Goal: Information Seeking & Learning: Learn about a topic

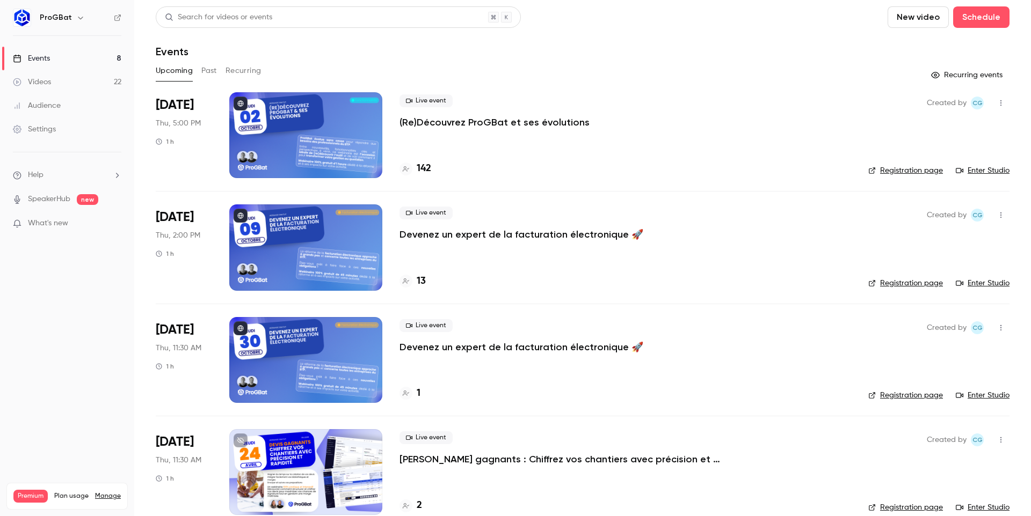
click at [453, 120] on p "(Re)Découvrez ProGBat et ses évolutions" at bounding box center [494, 122] width 190 height 13
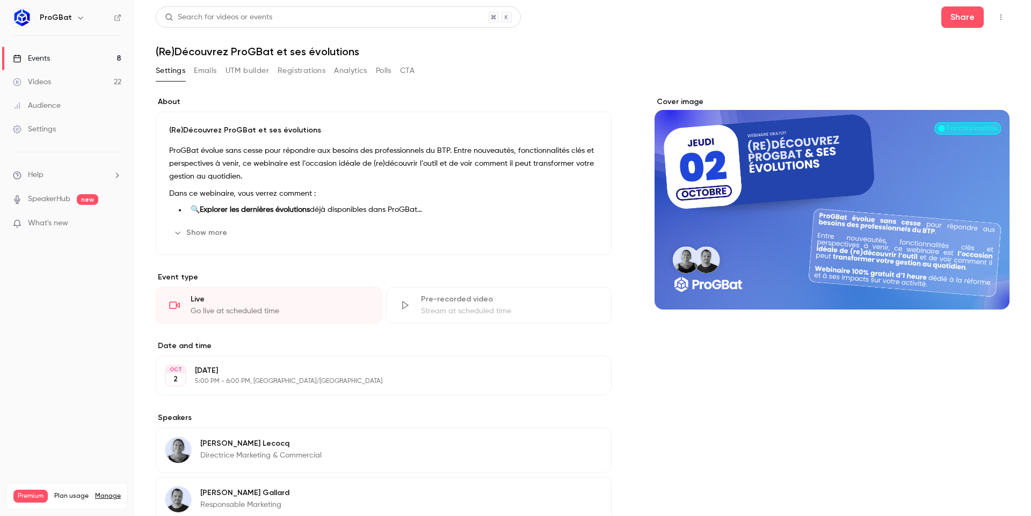
click at [997, 13] on button "button" at bounding box center [1000, 17] width 17 height 17
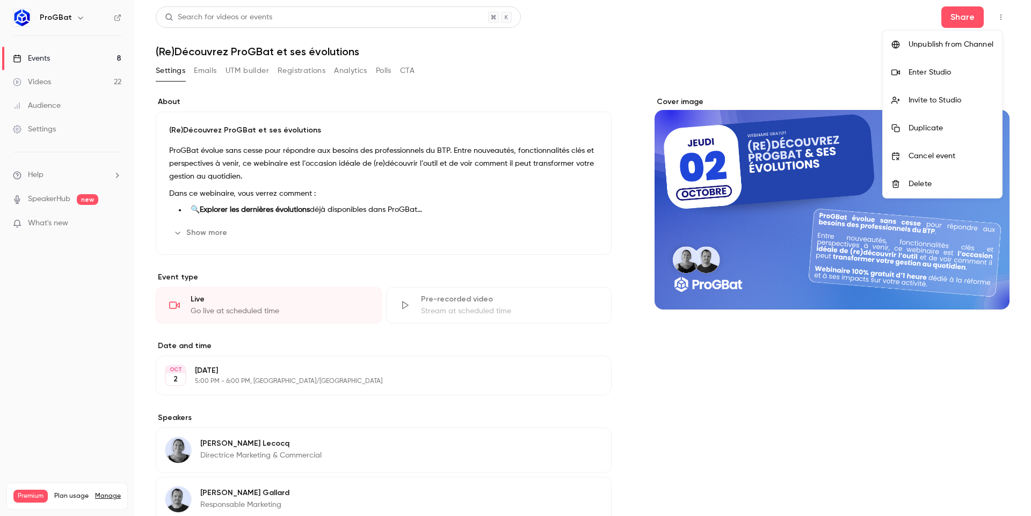
click at [960, 74] on div "Enter Studio" at bounding box center [950, 72] width 85 height 11
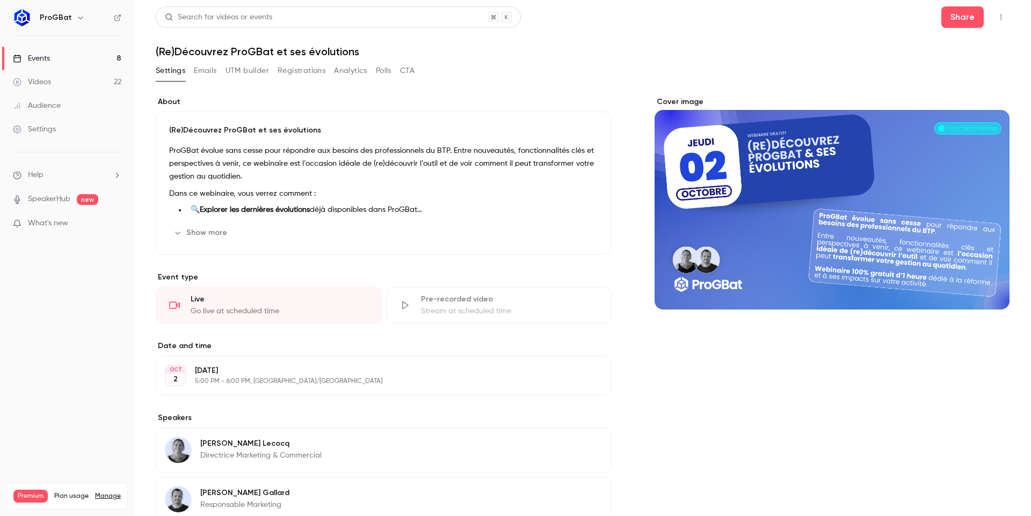
click at [205, 233] on button "Show more" at bounding box center [201, 232] width 64 height 17
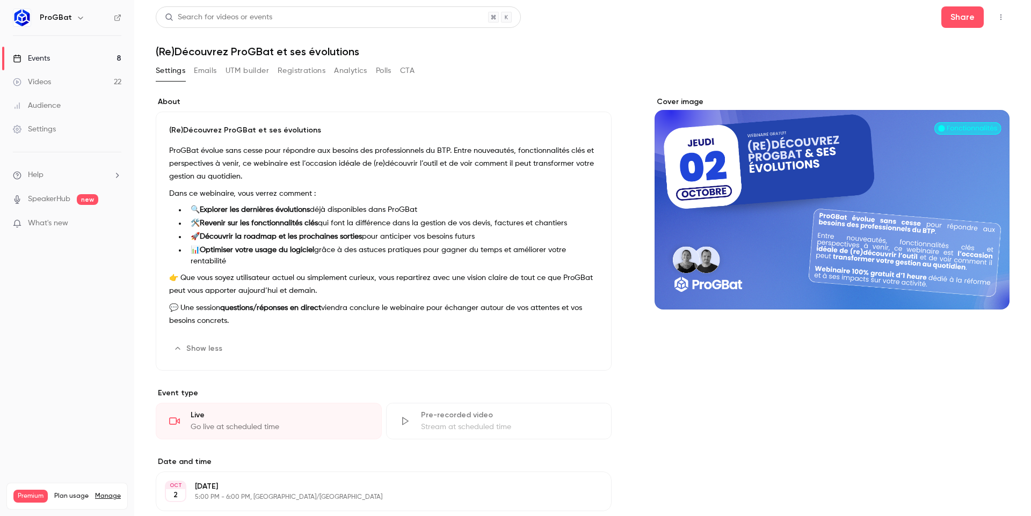
click at [310, 76] on button "Registrations" at bounding box center [302, 70] width 48 height 17
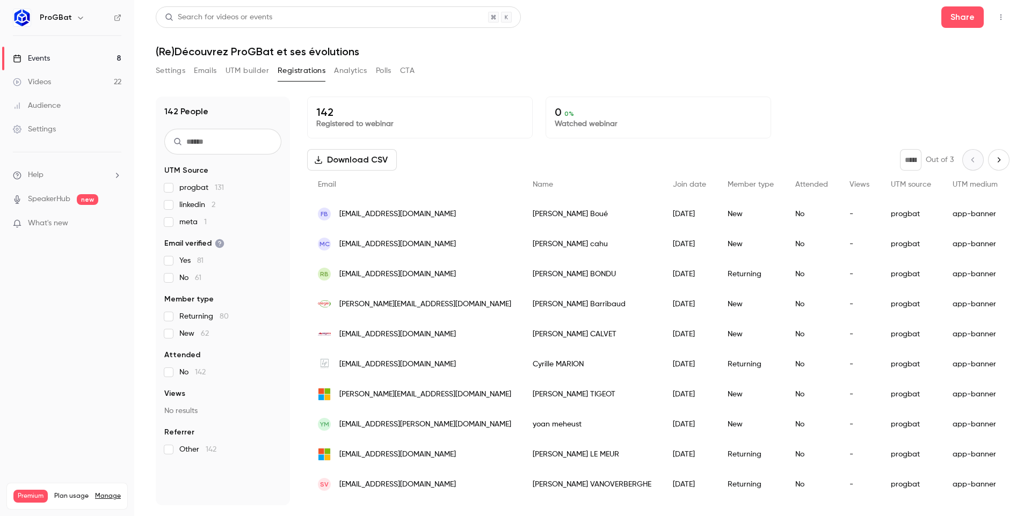
click at [200, 64] on button "Emails" at bounding box center [205, 70] width 23 height 17
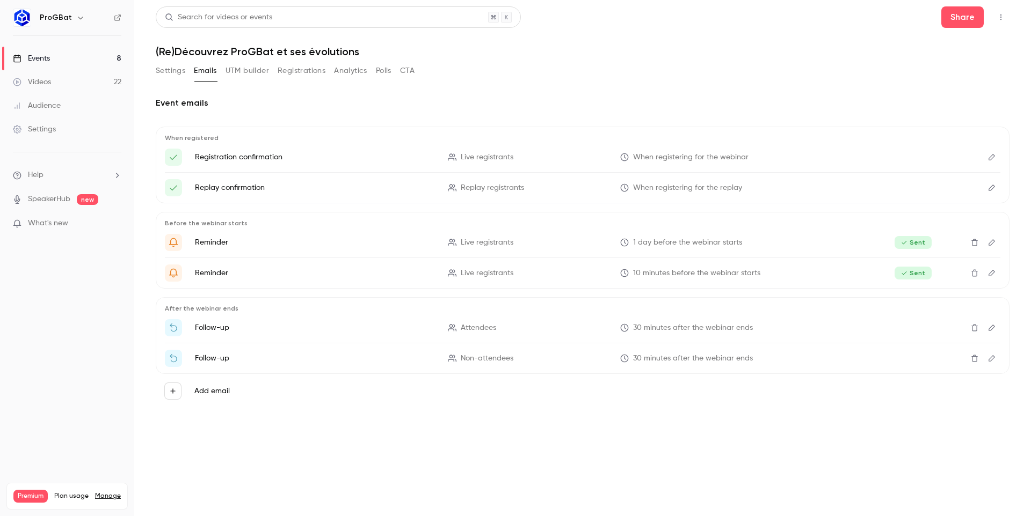
click at [176, 64] on button "Settings" at bounding box center [171, 70] width 30 height 17
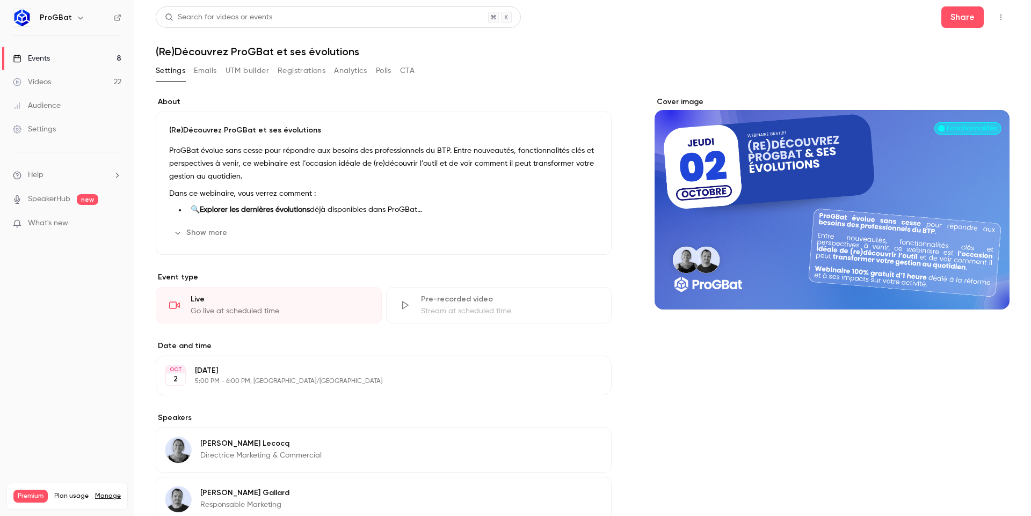
click at [198, 233] on button "Show more" at bounding box center [201, 232] width 64 height 17
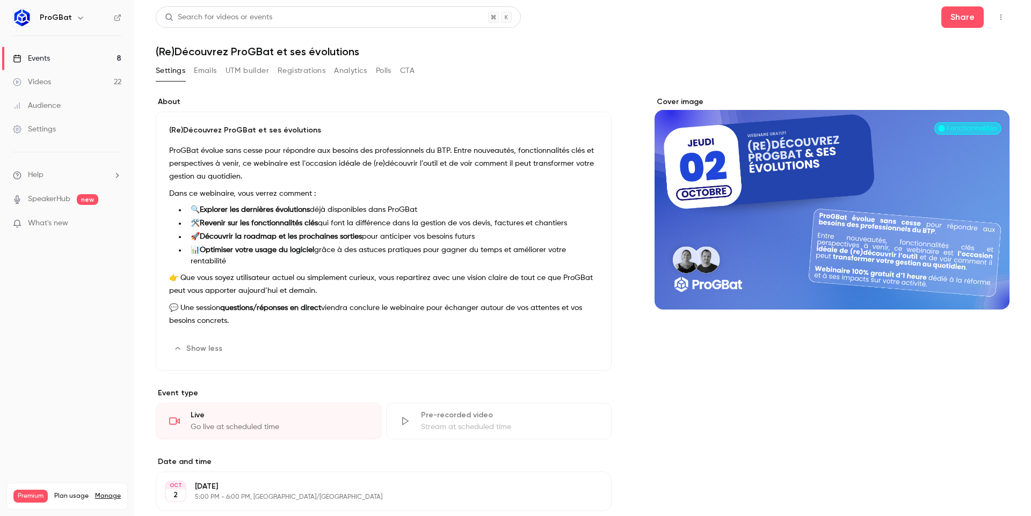
drag, startPoint x: 167, startPoint y: 190, endPoint x: 503, endPoint y: 268, distance: 344.5
click at [503, 268] on div "(Re)Découvrez ProGBat et ses évolutions ProGBat évolue sans cesse pour répondre…" at bounding box center [384, 241] width 456 height 259
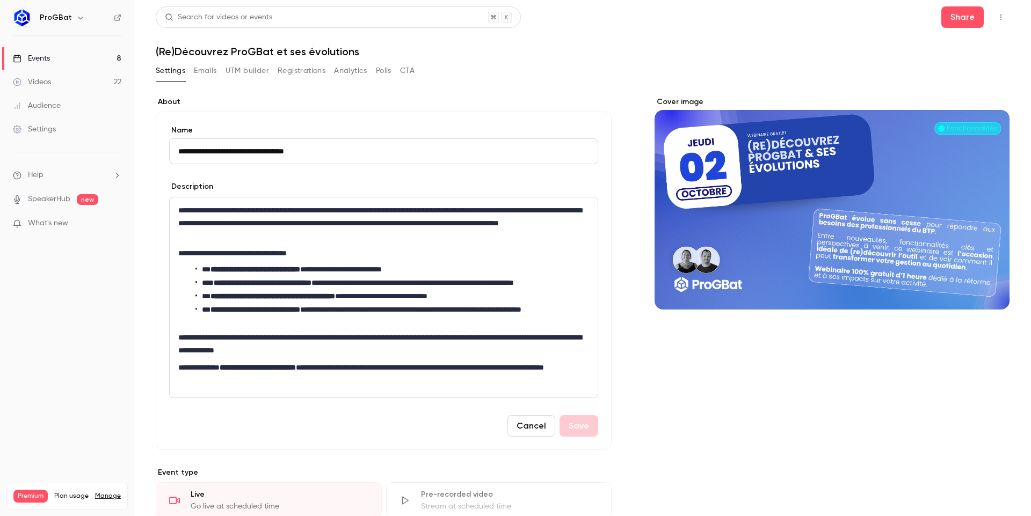
click at [452, 283] on li "**********" at bounding box center [389, 283] width 389 height 11
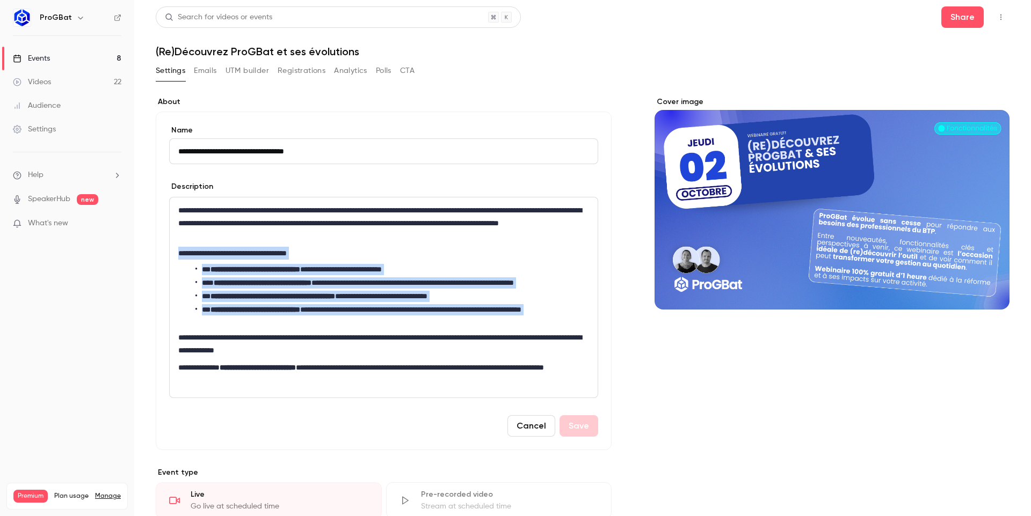
drag, startPoint x: 179, startPoint y: 255, endPoint x: 575, endPoint y: 327, distance: 403.2
click at [575, 327] on div "**********" at bounding box center [384, 298] width 428 height 200
copy div "**********"
click at [216, 70] on button "Emails" at bounding box center [205, 70] width 23 height 17
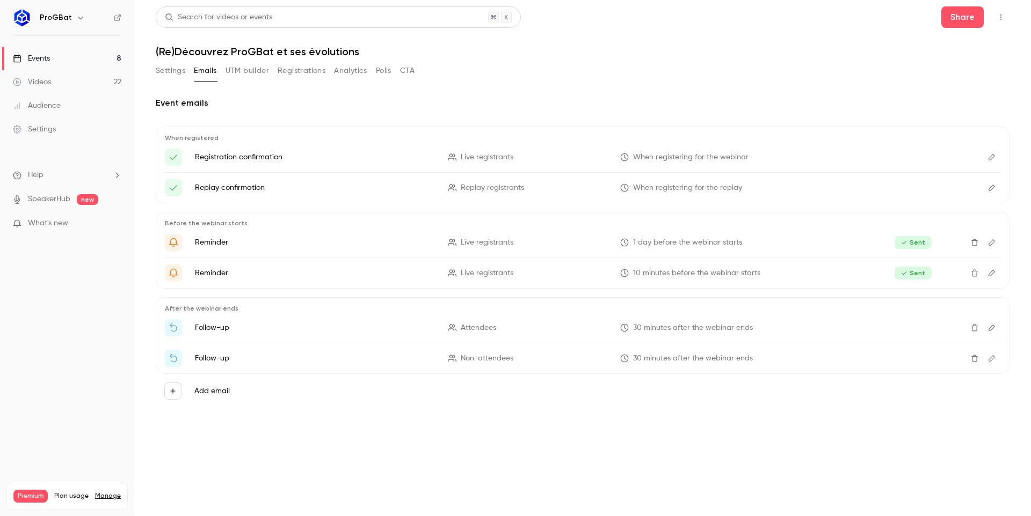
click at [995, 328] on icon "Edit" at bounding box center [991, 328] width 9 height 8
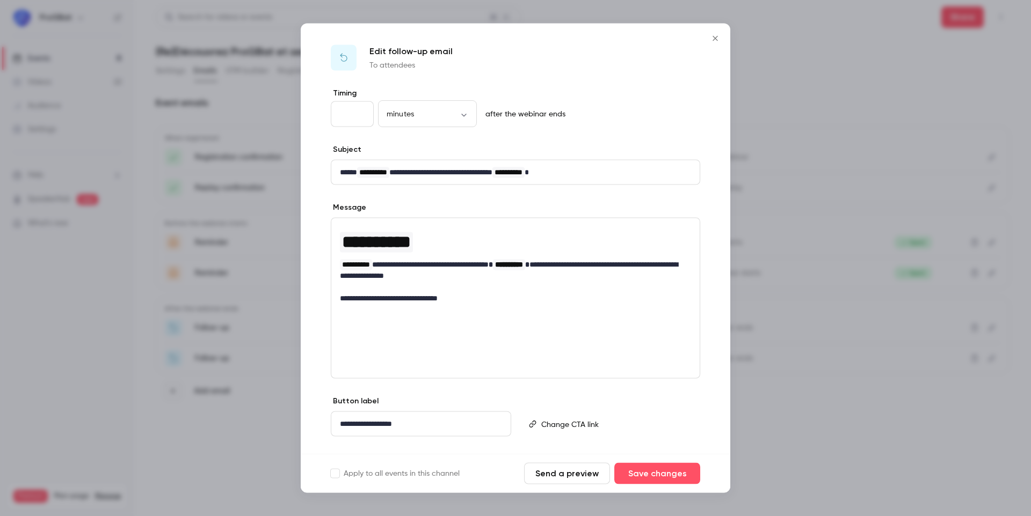
click at [857, 333] on div at bounding box center [515, 258] width 1031 height 516
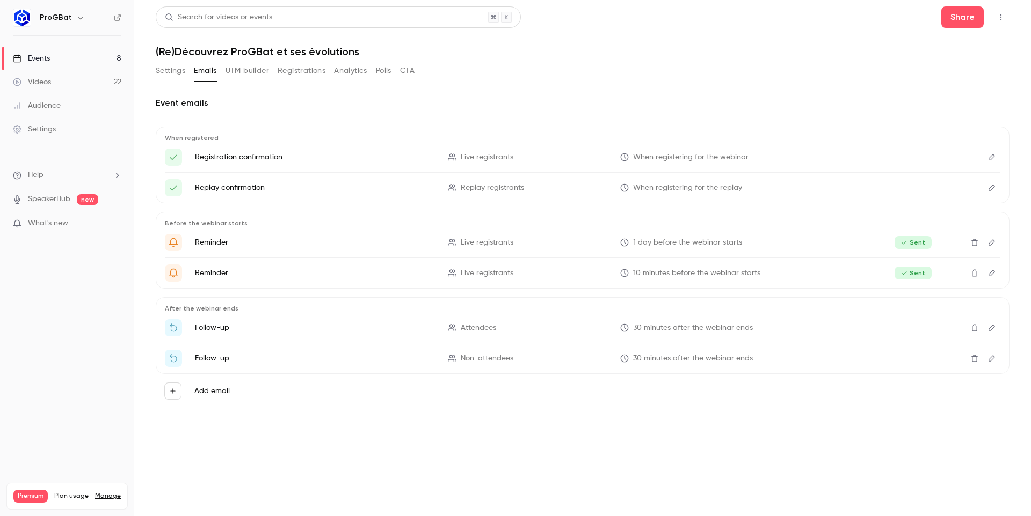
click at [998, 20] on icon "button" at bounding box center [1000, 17] width 9 height 8
click at [806, 36] on div at bounding box center [515, 258] width 1031 height 516
click at [114, 15] on icon at bounding box center [118, 18] width 8 height 8
click at [40, 61] on div "Events" at bounding box center [31, 58] width 37 height 11
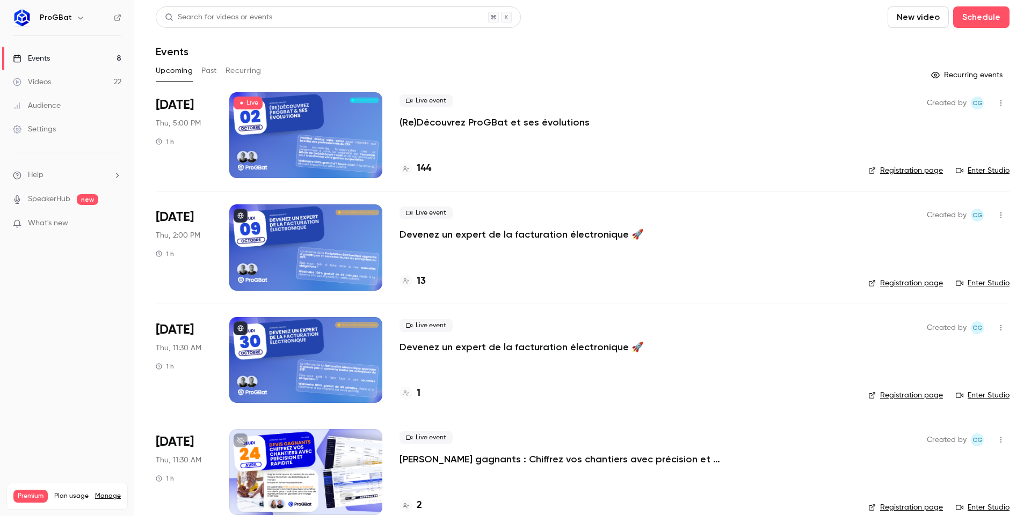
click at [447, 112] on div "Live event (Re)Découvrez ProGBat et ses évolutions" at bounding box center [624, 111] width 451 height 34
click at [447, 117] on p "(Re)Découvrez ProGBat et ses évolutions" at bounding box center [494, 122] width 190 height 13
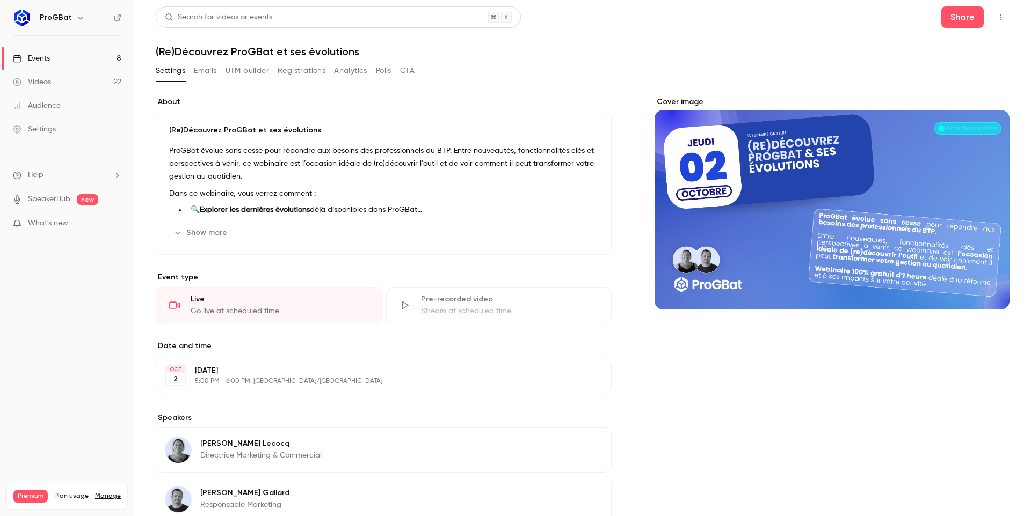
click at [208, 69] on button "Emails" at bounding box center [205, 70] width 23 height 17
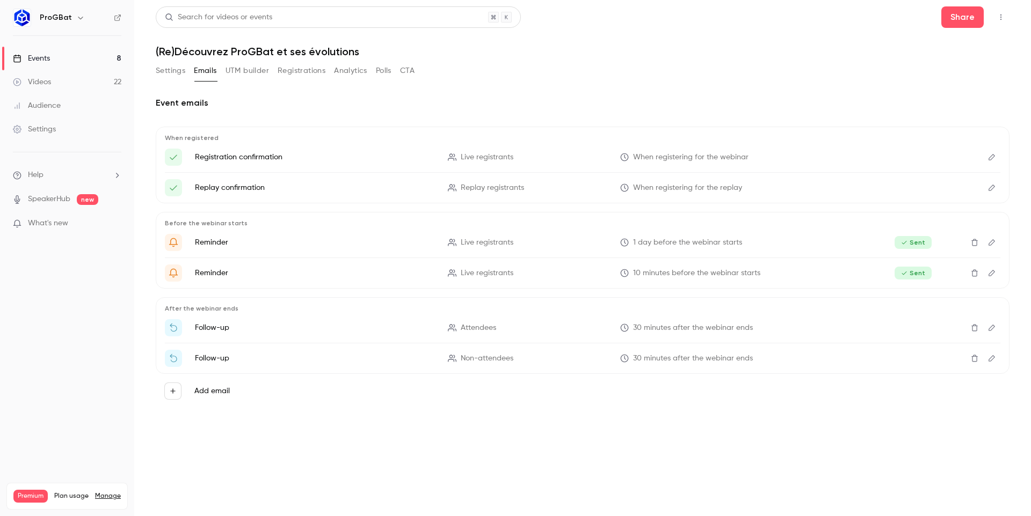
click at [296, 70] on button "Registrations" at bounding box center [302, 70] width 48 height 17
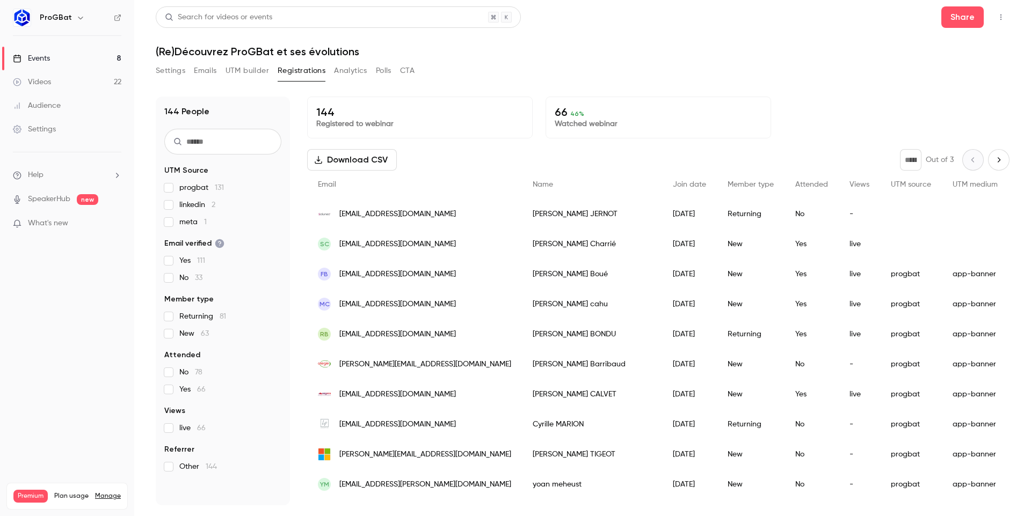
click at [217, 133] on input "text" at bounding box center [222, 142] width 117 height 26
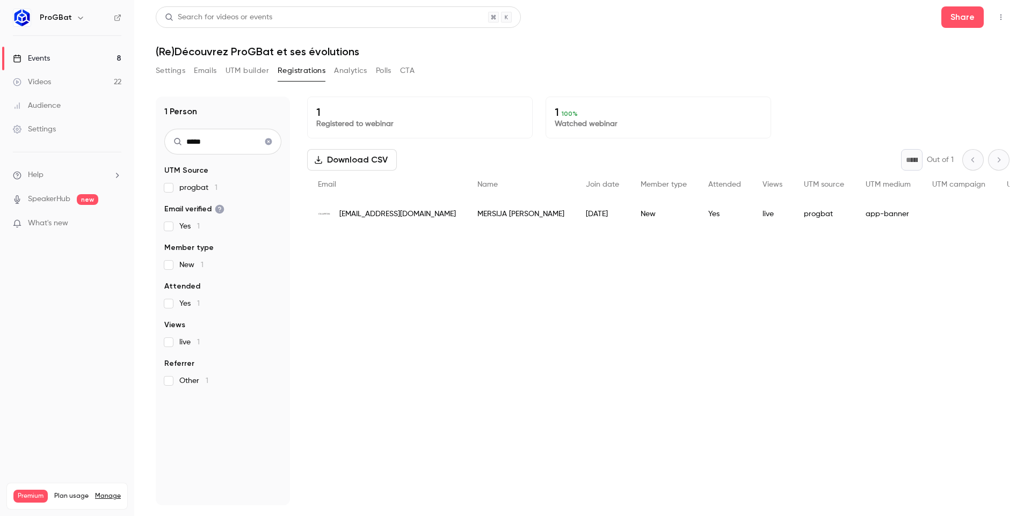
type input "*****"
click at [466, 216] on div "MERSIJA MUSTAFA" at bounding box center [520, 214] width 108 height 30
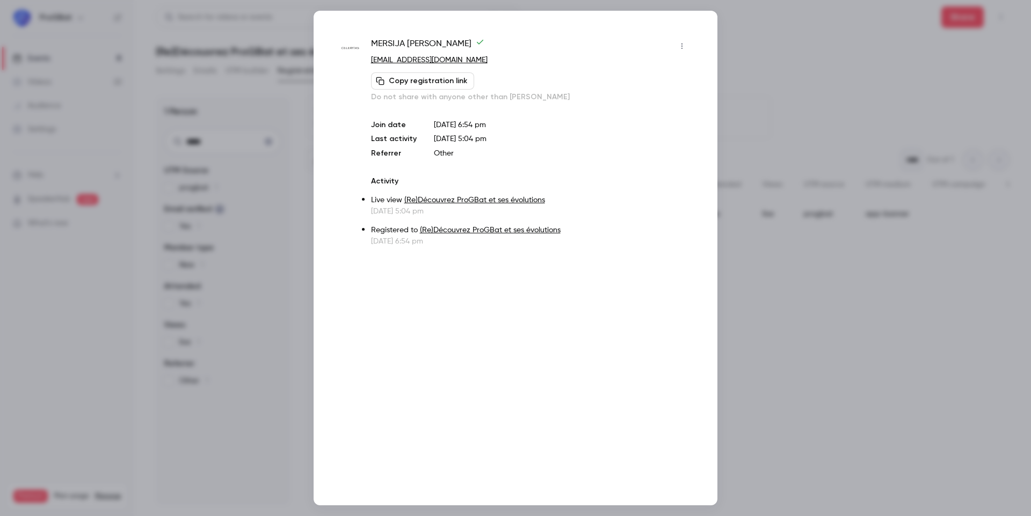
click at [684, 45] on icon "button" at bounding box center [681, 46] width 9 height 8
click at [684, 45] on div at bounding box center [515, 258] width 1031 height 516
click at [618, 29] on div "MERSIJA MUSTAFA mersija@celeritas.fr Copy registration link Do not share with a…" at bounding box center [515, 258] width 404 height 495
click at [426, 144] on div "Join date Sep 30, 2025 6:54 pm Last activity Oct 2, 2025 5:04 pm Referrer Other" at bounding box center [530, 139] width 319 height 39
click at [765, 114] on div at bounding box center [515, 258] width 1031 height 516
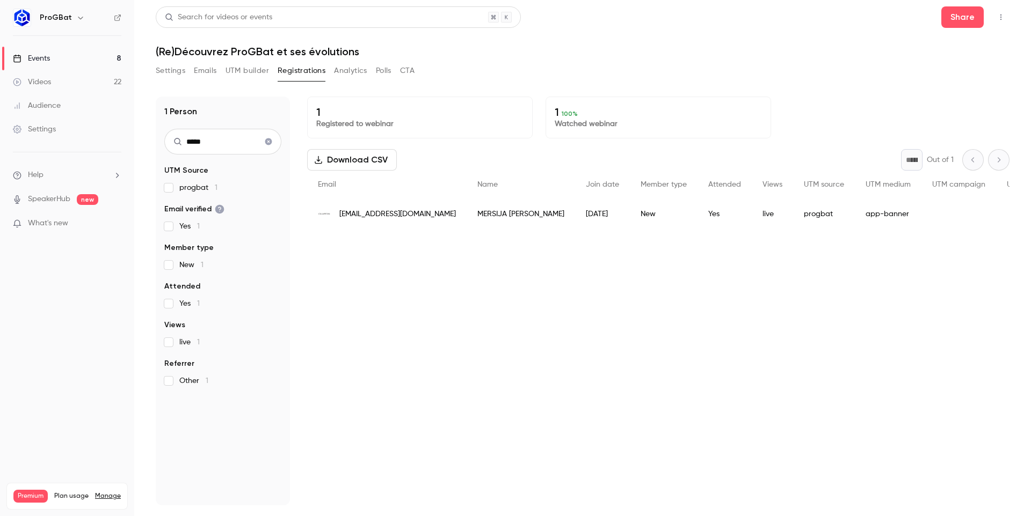
click at [265, 137] on button "Clear search" at bounding box center [268, 141] width 17 height 17
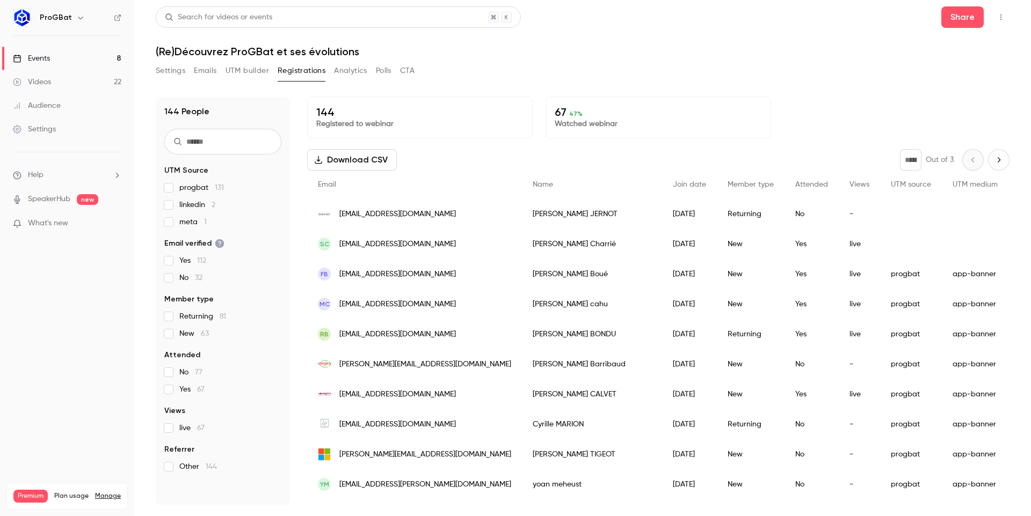
drag, startPoint x: 854, startPoint y: 205, endPoint x: 926, endPoint y: 188, distance: 73.8
click at [715, 140] on div "144 Registered to webinar 67 47 % Watched webinar Download CSV * Out of 3 Email…" at bounding box center [658, 301] width 702 height 409
click at [338, 72] on button "Analytics" at bounding box center [350, 70] width 33 height 17
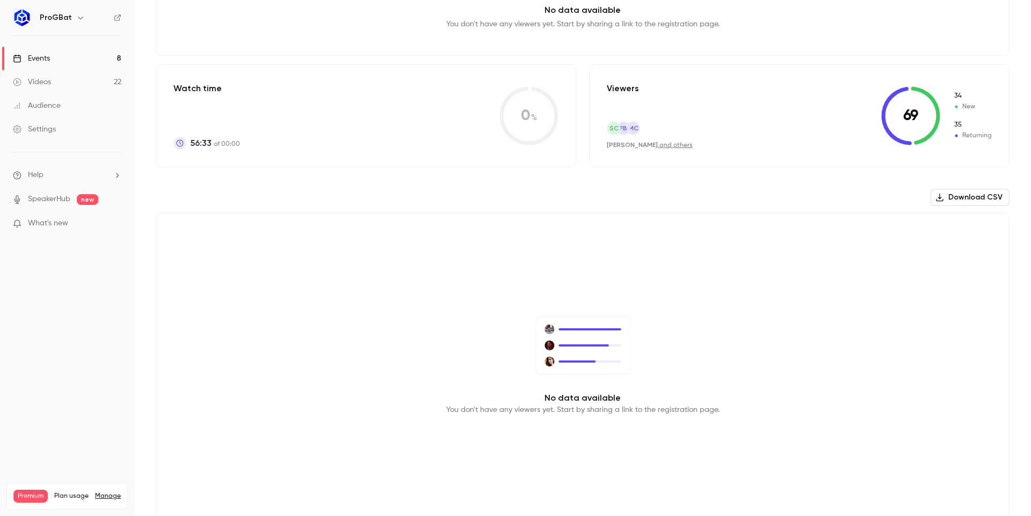
scroll to position [220, 0]
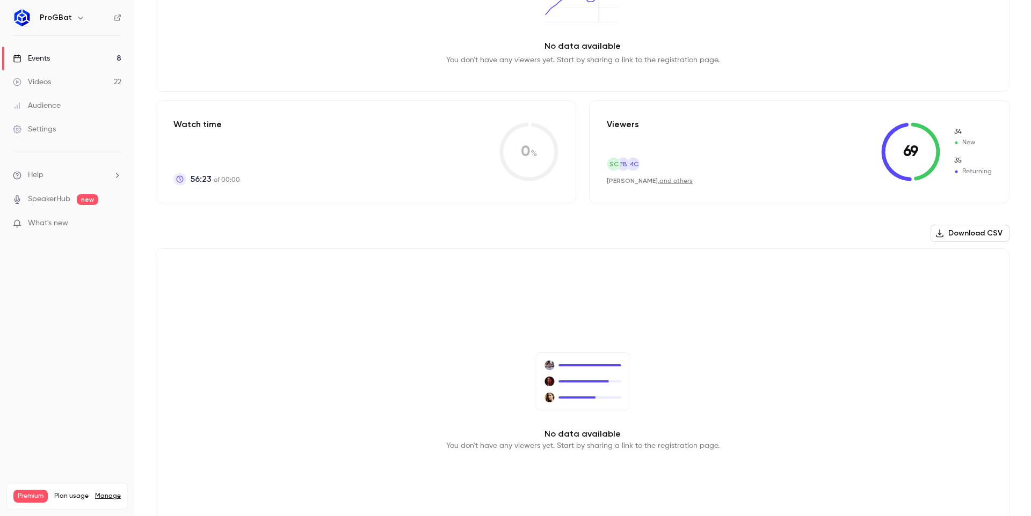
scroll to position [220, 0]
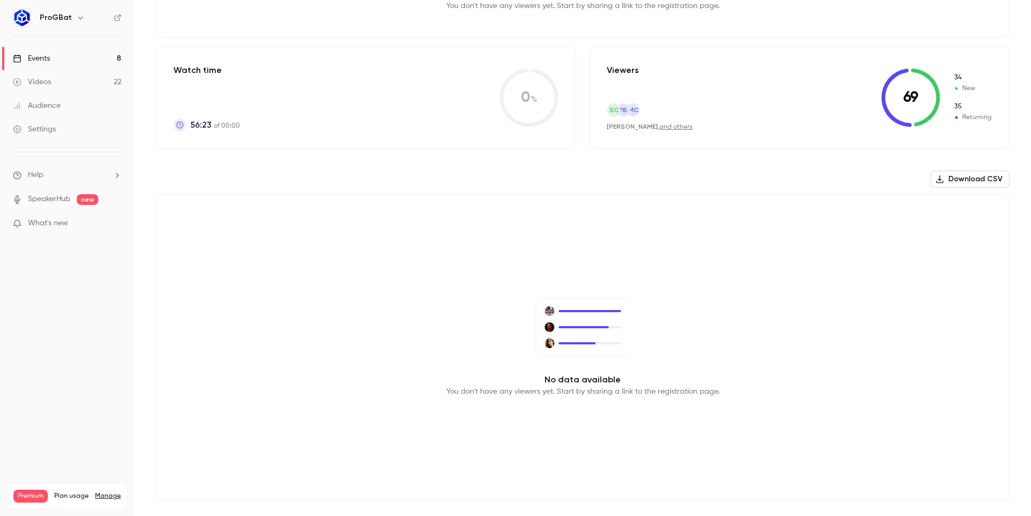
click at [79, 139] on link "Settings" at bounding box center [67, 130] width 134 height 24
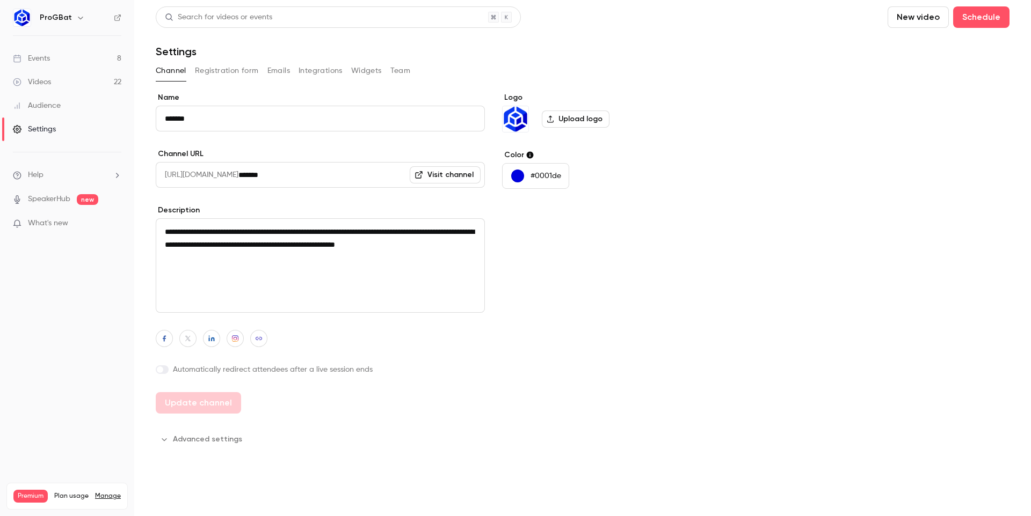
click at [392, 72] on button "Team" at bounding box center [400, 70] width 20 height 17
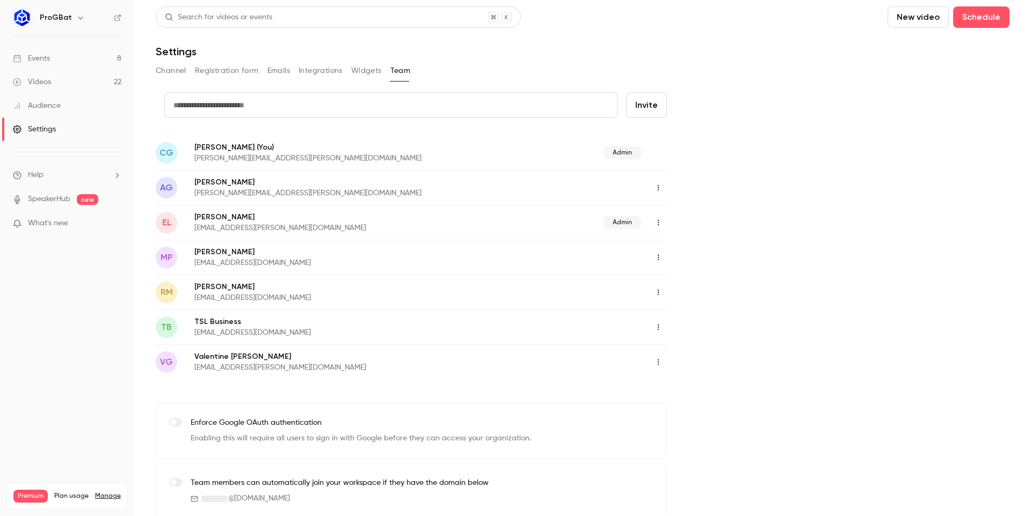
click at [234, 146] on p "Charles Gallard (You)" at bounding box center [353, 147] width 318 height 11
click at [169, 149] on span "CG" at bounding box center [166, 153] width 14 height 13
click at [152, 138] on main "Search for videos or events New video Schedule Settings Channel Registration fo…" at bounding box center [582, 258] width 896 height 516
click at [174, 67] on button "Channel" at bounding box center [171, 70] width 31 height 17
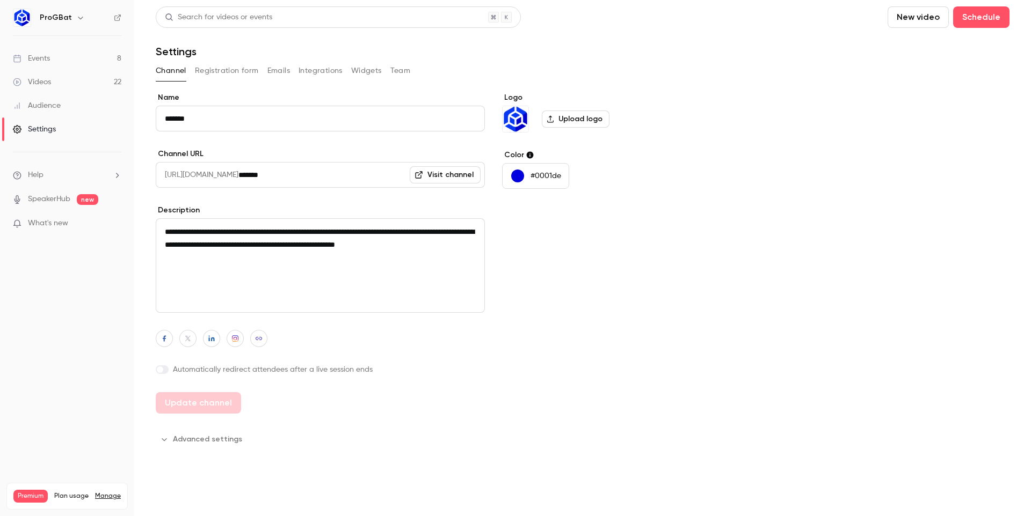
click at [182, 72] on button "Channel" at bounding box center [171, 70] width 31 height 17
click at [312, 66] on button "Integrations" at bounding box center [320, 70] width 44 height 17
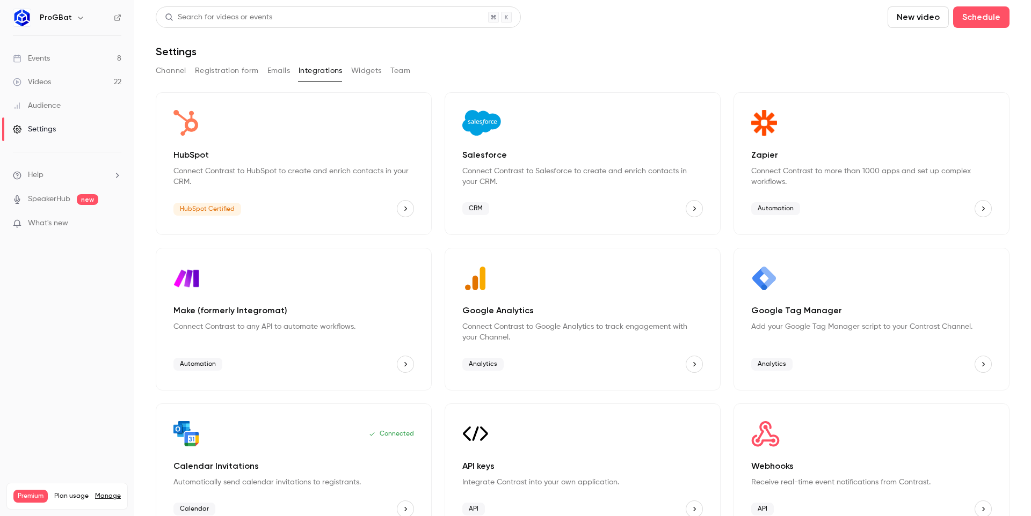
click at [239, 70] on button "Registration form" at bounding box center [227, 70] width 64 height 17
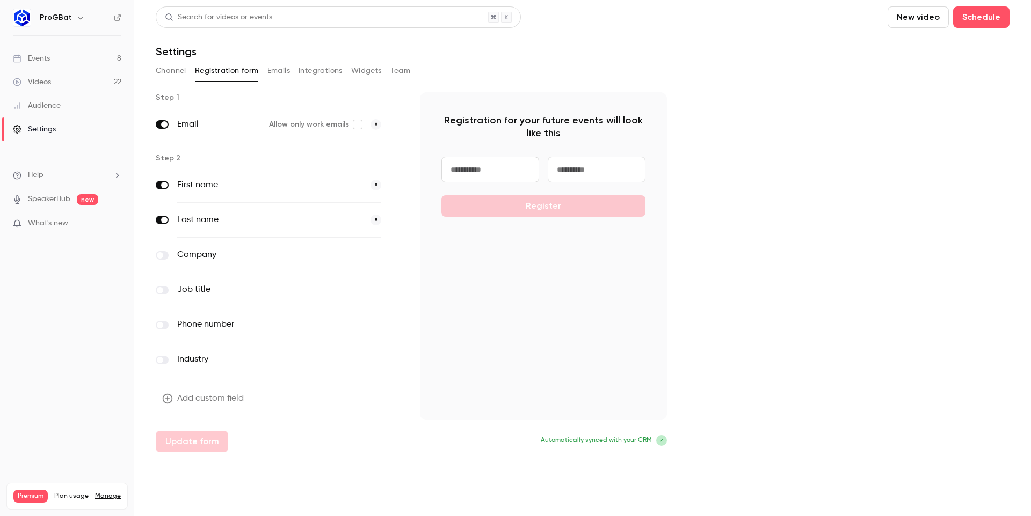
click at [75, 76] on link "Videos 22" at bounding box center [67, 82] width 134 height 24
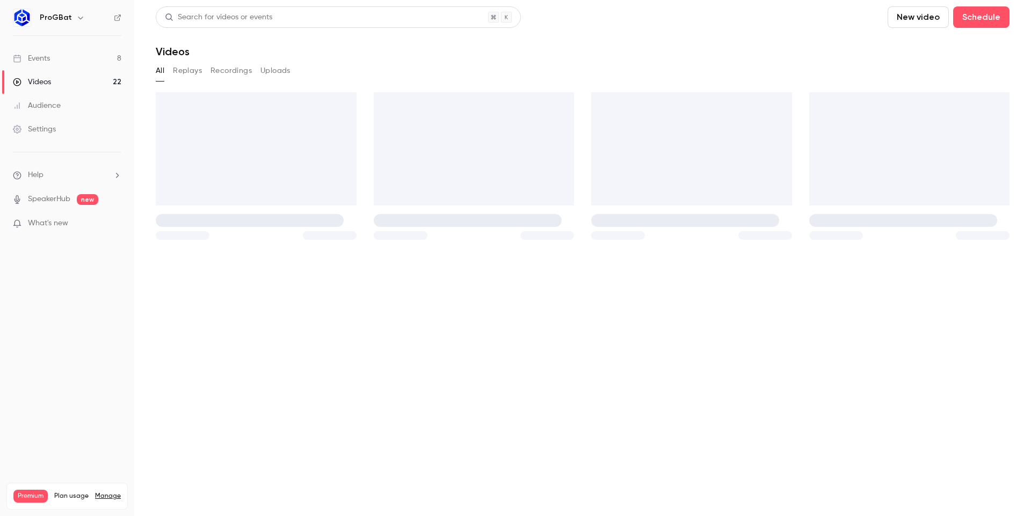
click at [74, 59] on link "Events 8" at bounding box center [67, 59] width 134 height 24
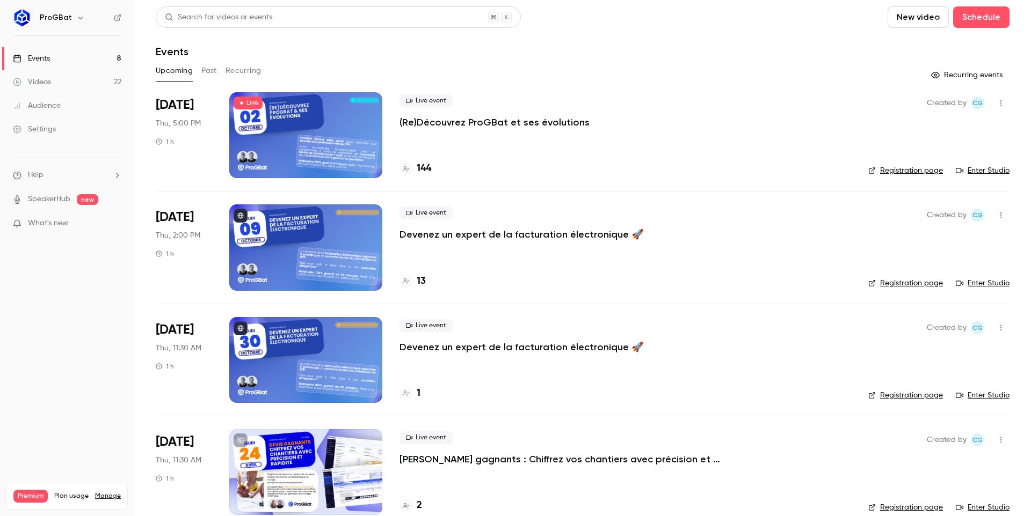
click at [319, 118] on div at bounding box center [305, 135] width 153 height 86
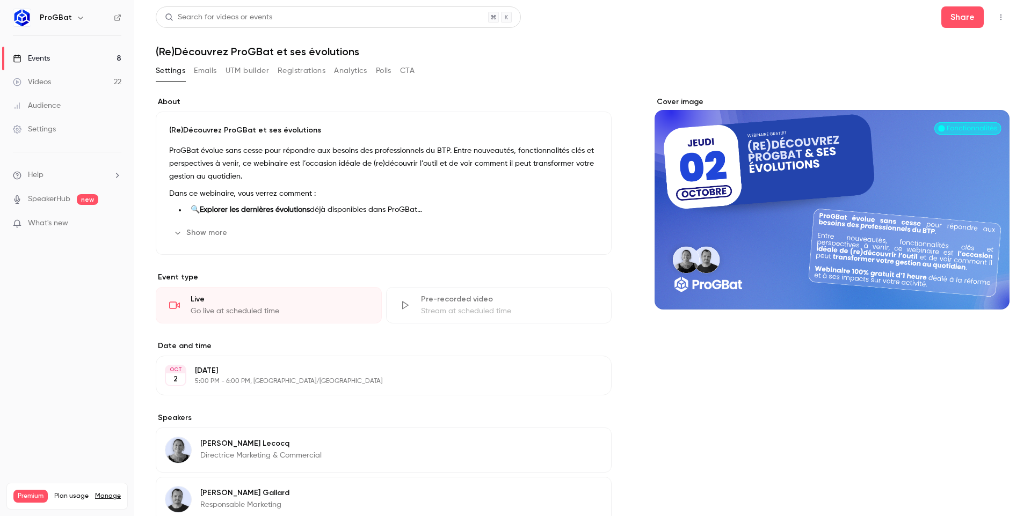
click at [205, 233] on button "Show more" at bounding box center [201, 232] width 64 height 17
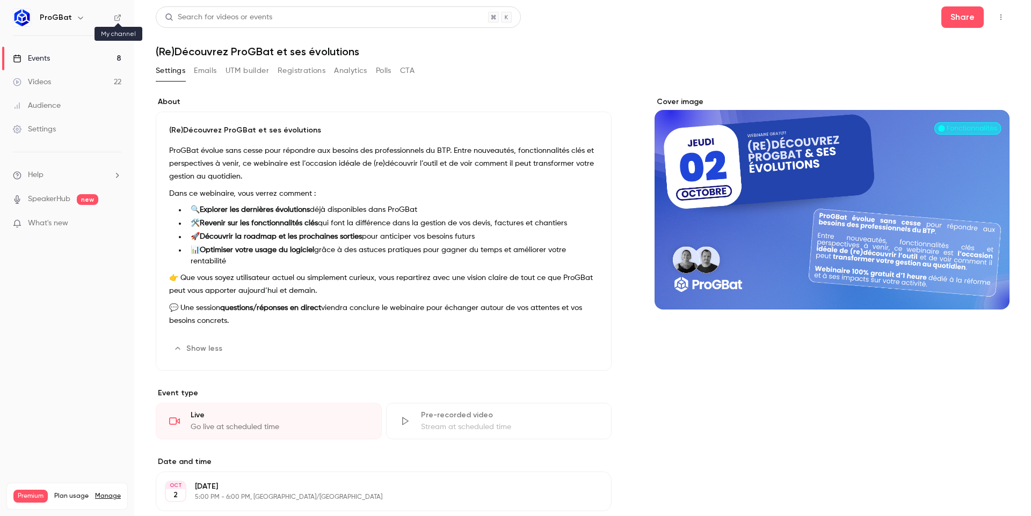
click at [114, 21] on icon at bounding box center [118, 18] width 8 height 8
click at [36, 54] on div "Events" at bounding box center [31, 58] width 37 height 11
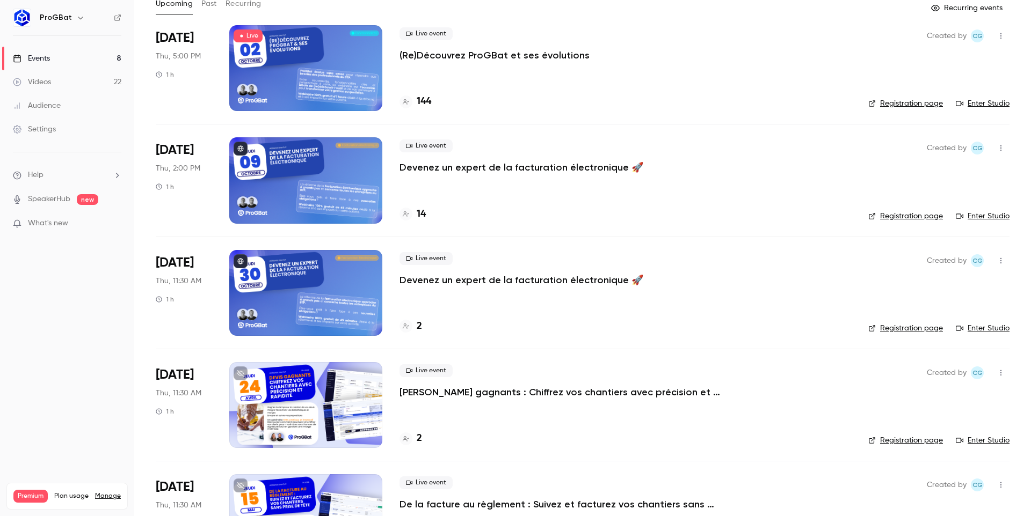
scroll to position [69, 0]
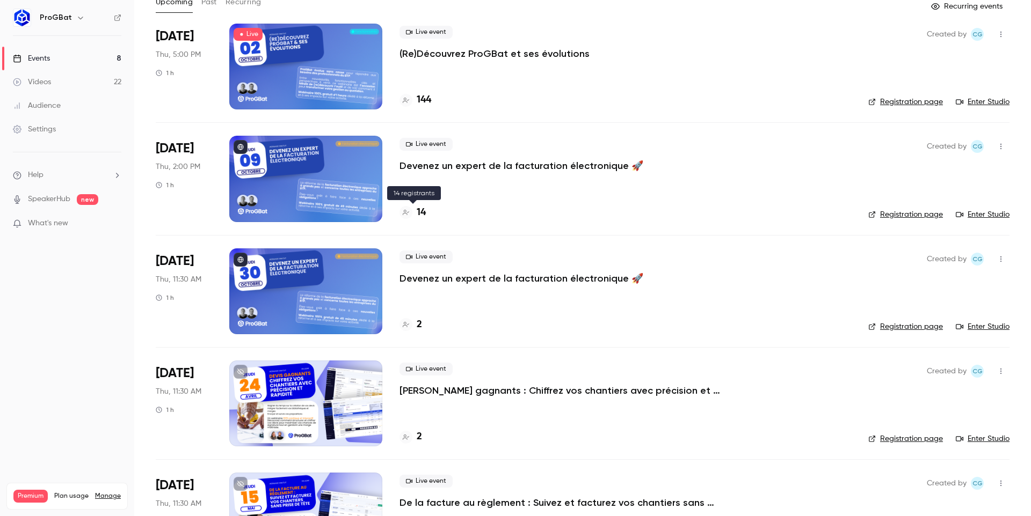
click at [415, 209] on div "14" at bounding box center [412, 213] width 26 height 14
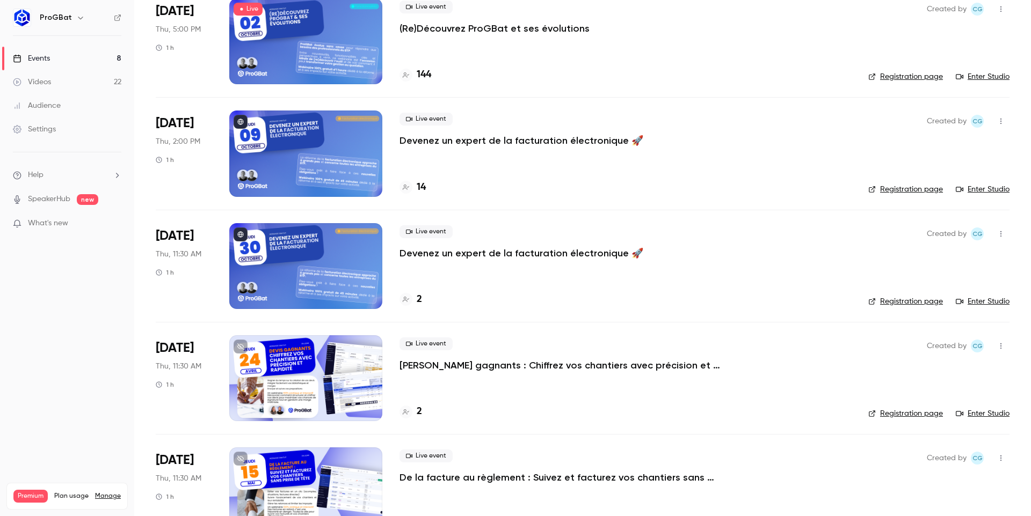
scroll to position [126, 0]
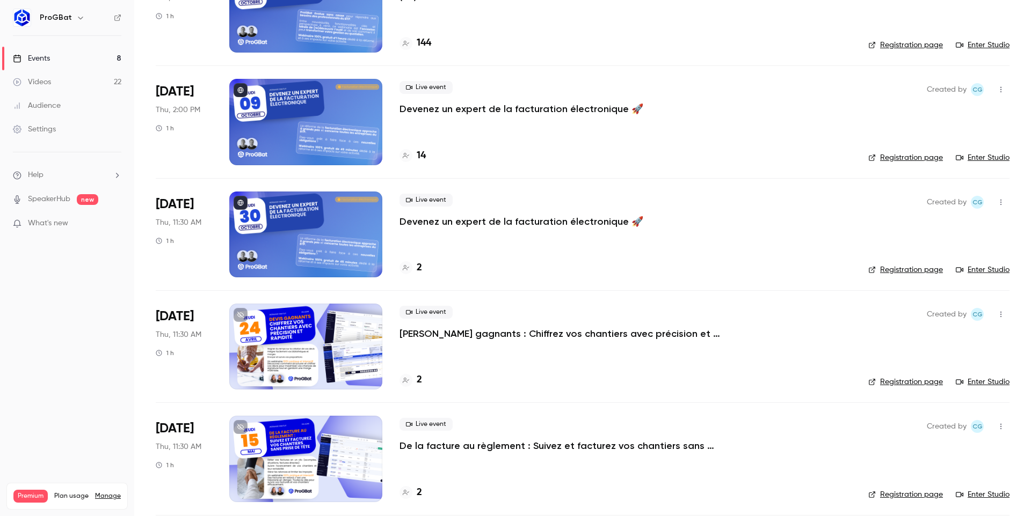
click at [430, 225] on p "Devenez un expert de la facturation électronique 🚀" at bounding box center [521, 221] width 244 height 13
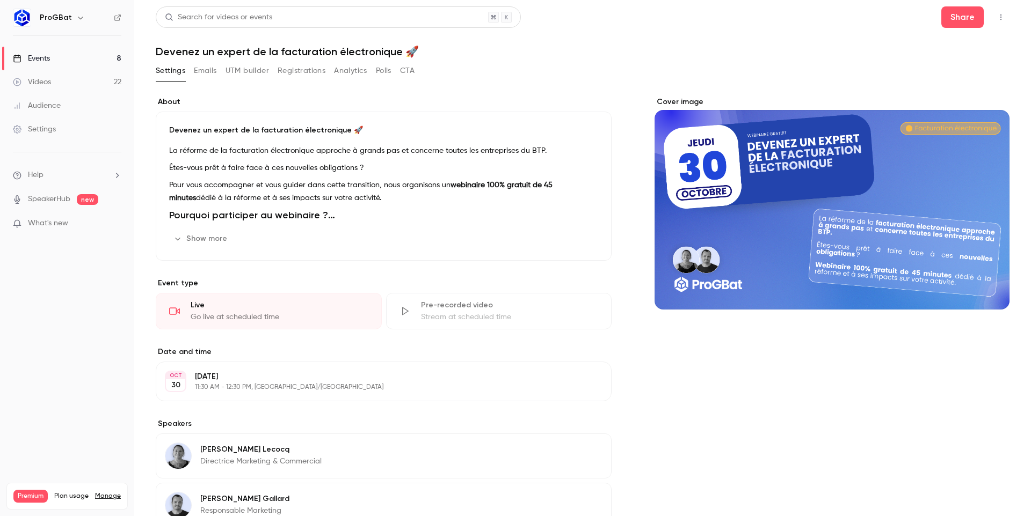
click at [208, 70] on button "Emails" at bounding box center [205, 70] width 23 height 17
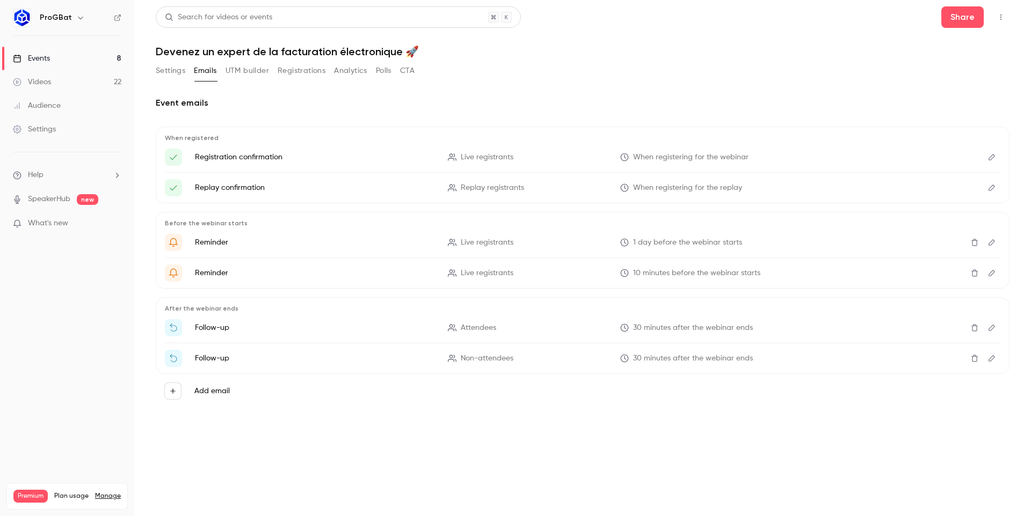
click at [283, 71] on button "Registrations" at bounding box center [302, 70] width 48 height 17
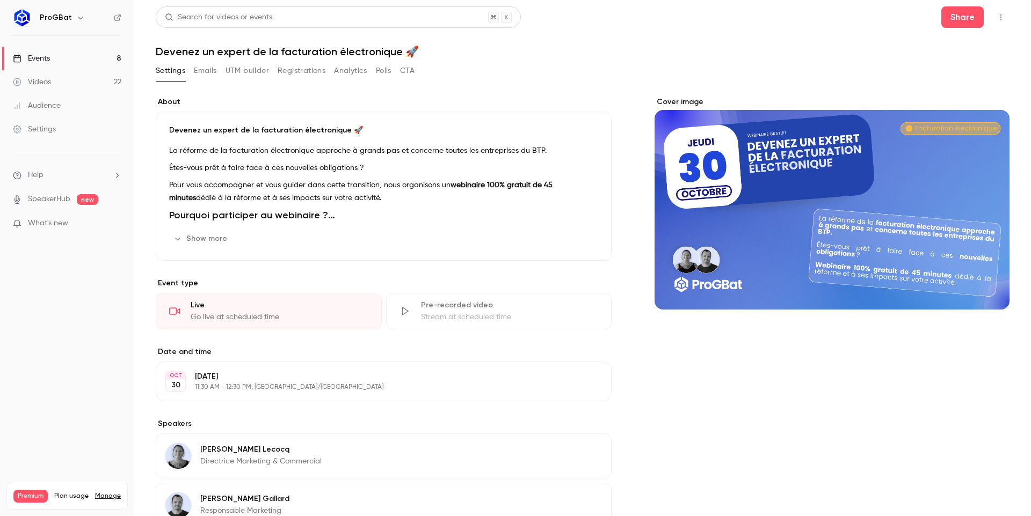
click at [63, 56] on link "Events 8" at bounding box center [67, 59] width 134 height 24
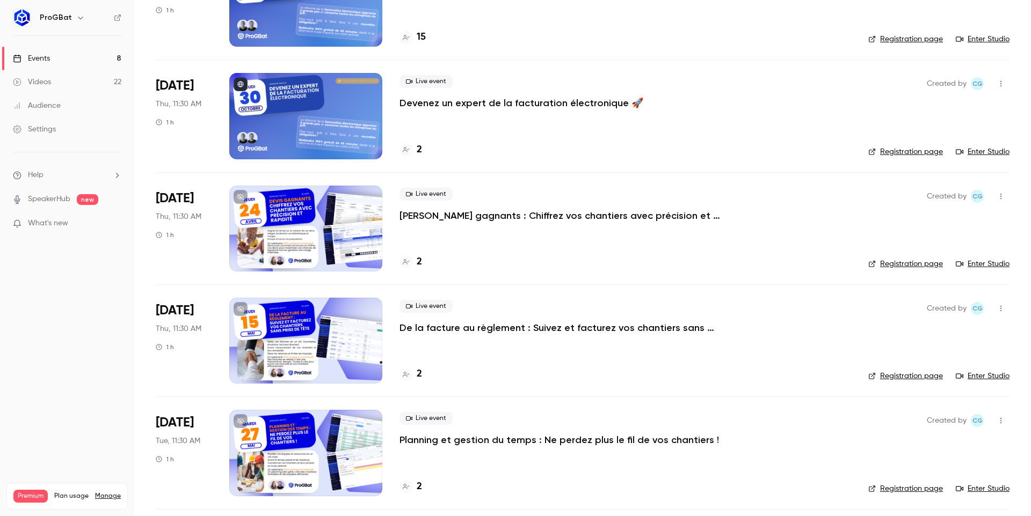
scroll to position [33, 0]
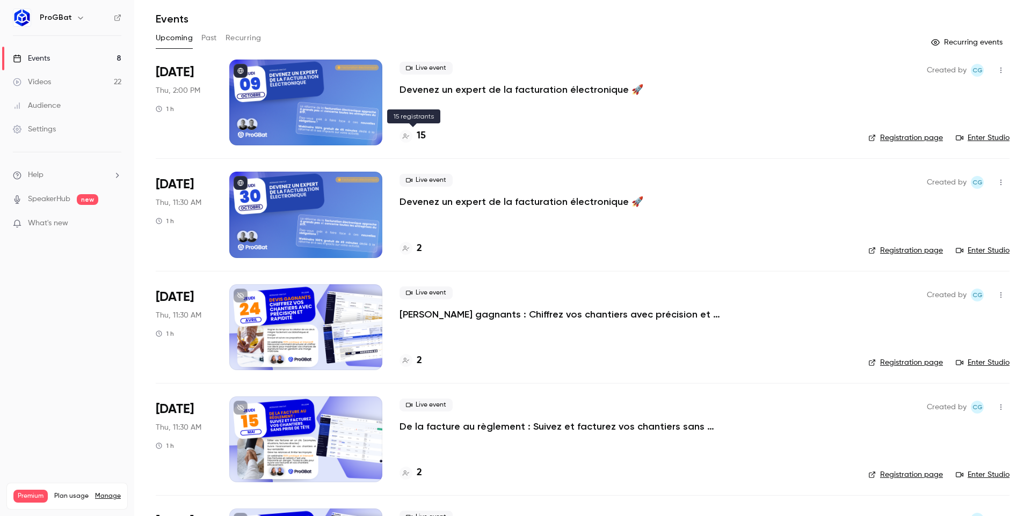
click at [422, 137] on h4 "15" at bounding box center [421, 136] width 9 height 14
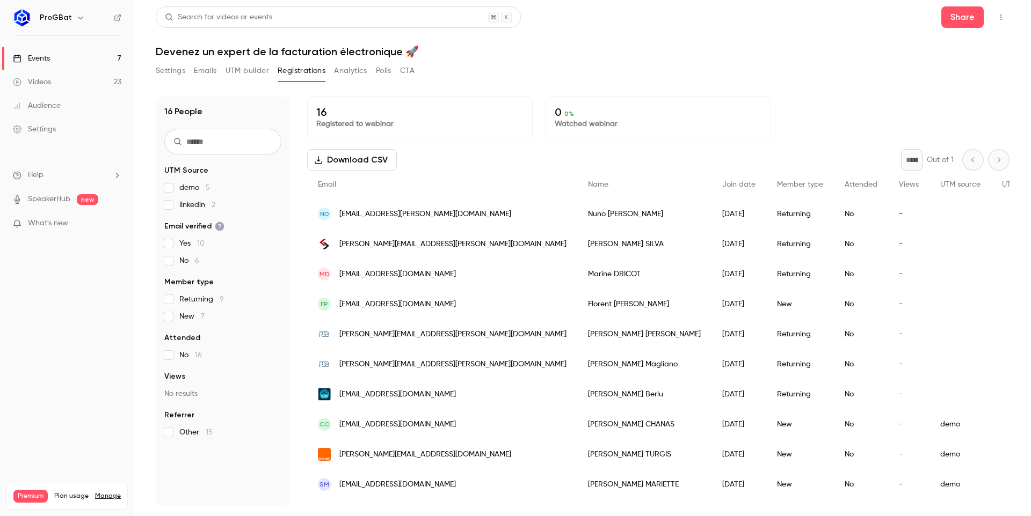
click at [107, 48] on link "Events 7" at bounding box center [67, 59] width 134 height 24
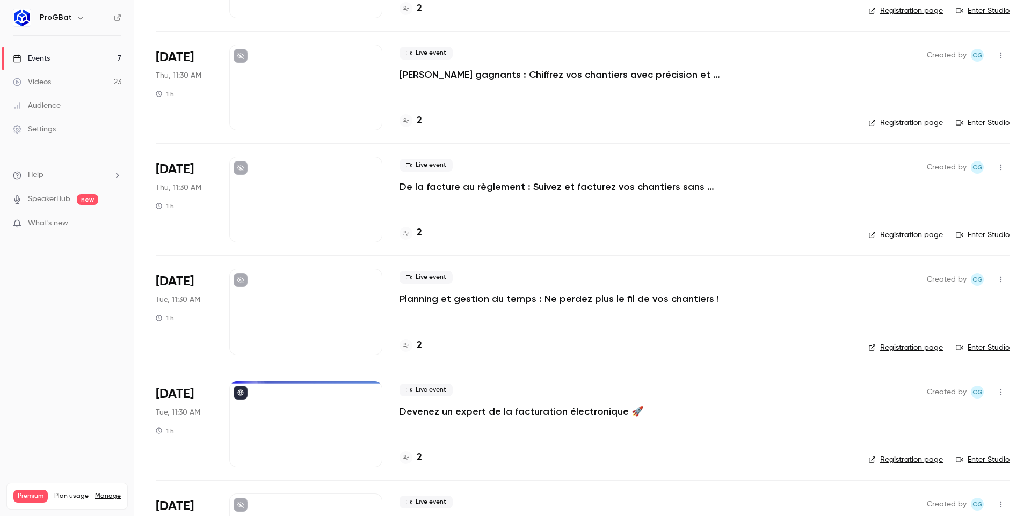
scroll to position [267, 0]
